Goal: Information Seeking & Learning: Learn about a topic

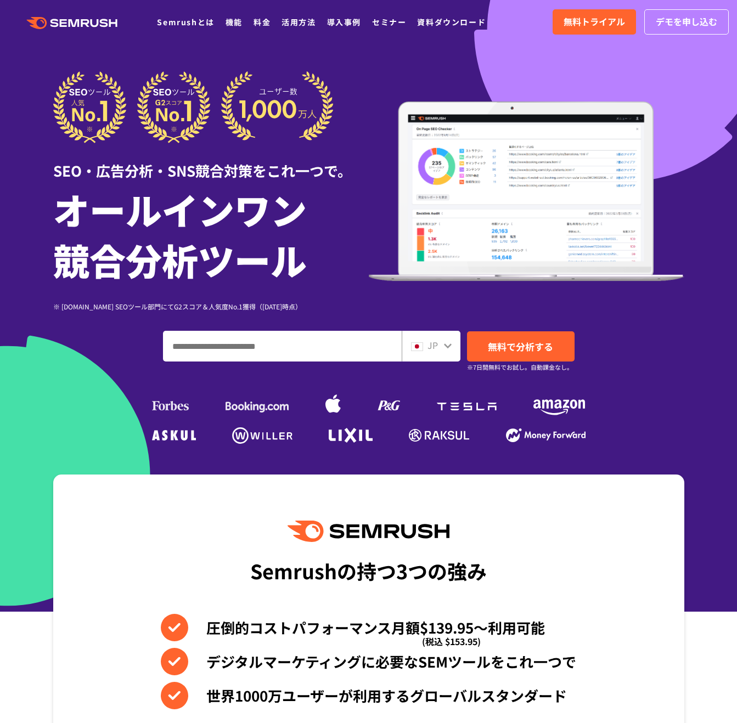
click at [266, 341] on input "ドメイン、キーワードまたはURLを入力してください" at bounding box center [282, 346] width 238 height 30
click at [270, 14] on div ".cls {fill: #FF642D;} .cls {fill: #FF642D;} Semrushとは 機能 料金 活用方法 導入事例 セミナー 資料ダウ…" at bounding box center [368, 21] width 737 height 33
click at [270, 18] on link "料金" at bounding box center [261, 21] width 17 height 11
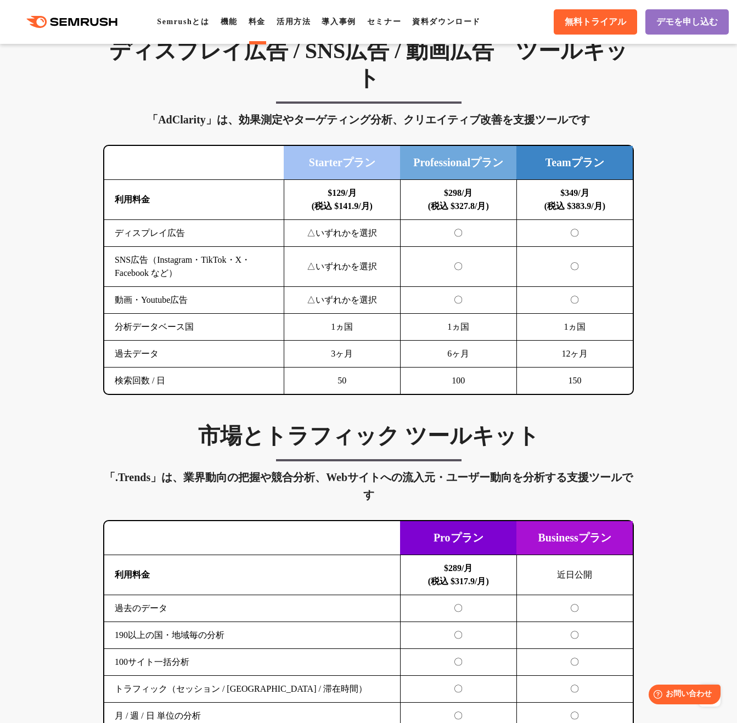
scroll to position [1536, 0]
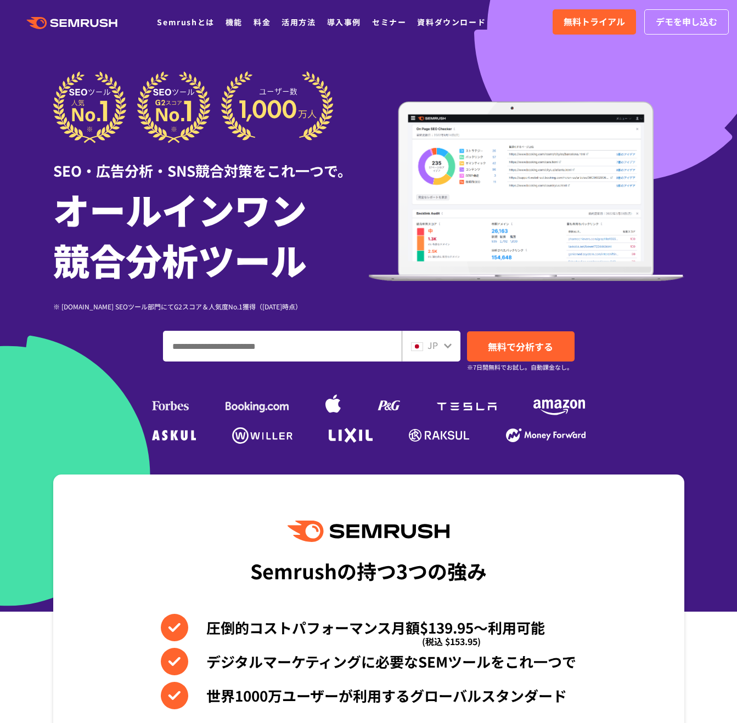
click at [307, 345] on input "ドメイン、キーワードまたはURLを入力してください" at bounding box center [282, 346] width 238 height 30
type input "*"
type input "**********"
click at [494, 351] on span "無料で分析する" at bounding box center [520, 347] width 65 height 14
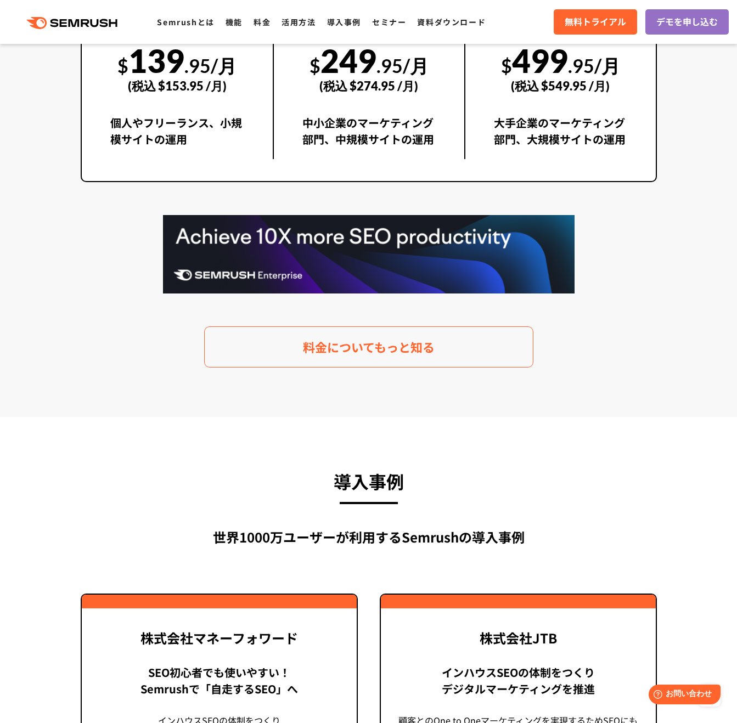
scroll to position [2469, 0]
